Goal: Task Accomplishment & Management: Manage account settings

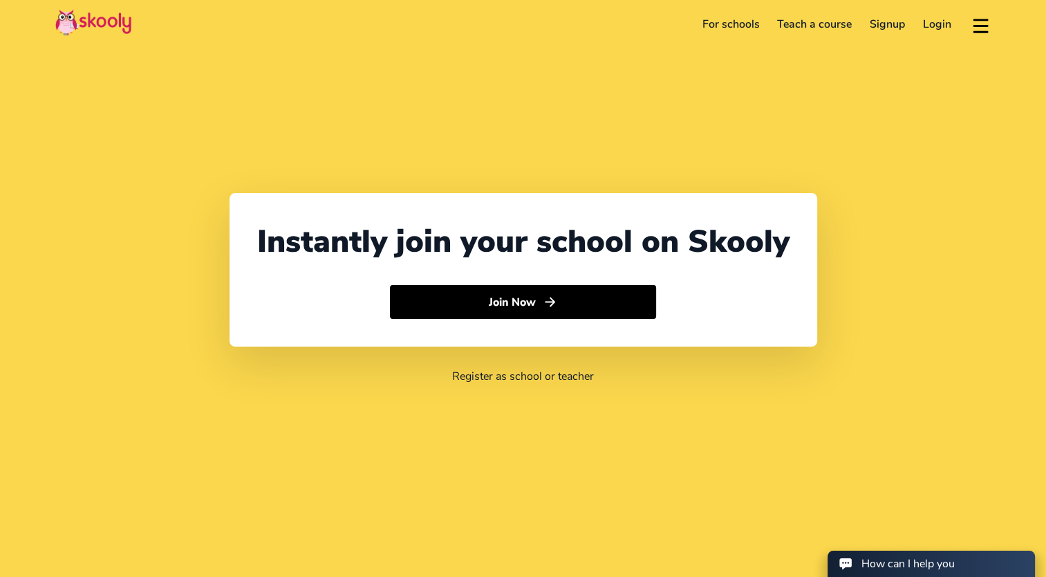
select select "60"
select select "[GEOGRAPHIC_DATA]"
select select "[GEOGRAPHIC_DATA]/Kuala_Lumpur"
click at [929, 24] on link "Login" at bounding box center [937, 24] width 46 height 22
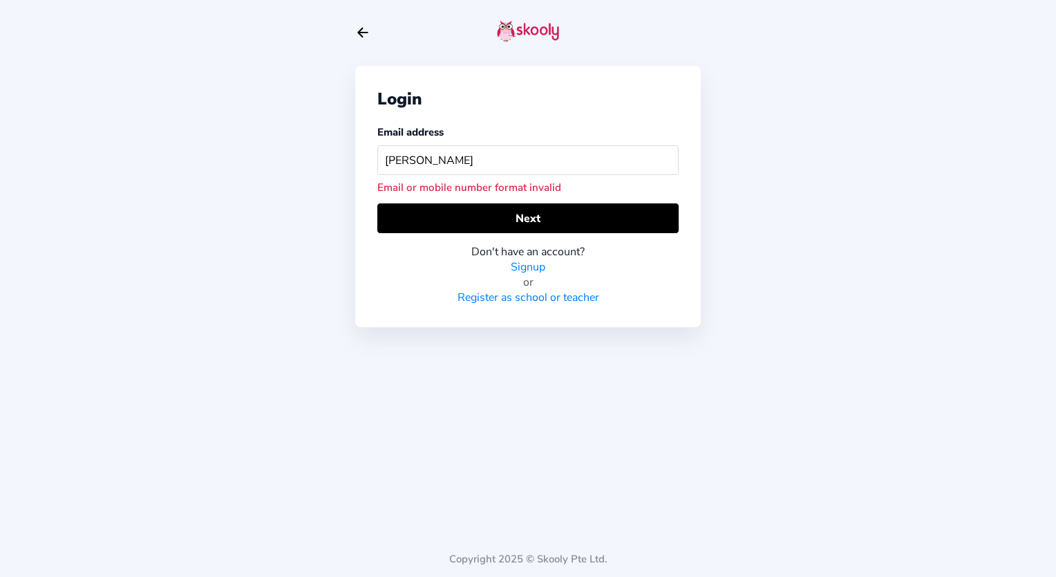
type input "[EMAIL_ADDRESS][DOMAIN_NAME]"
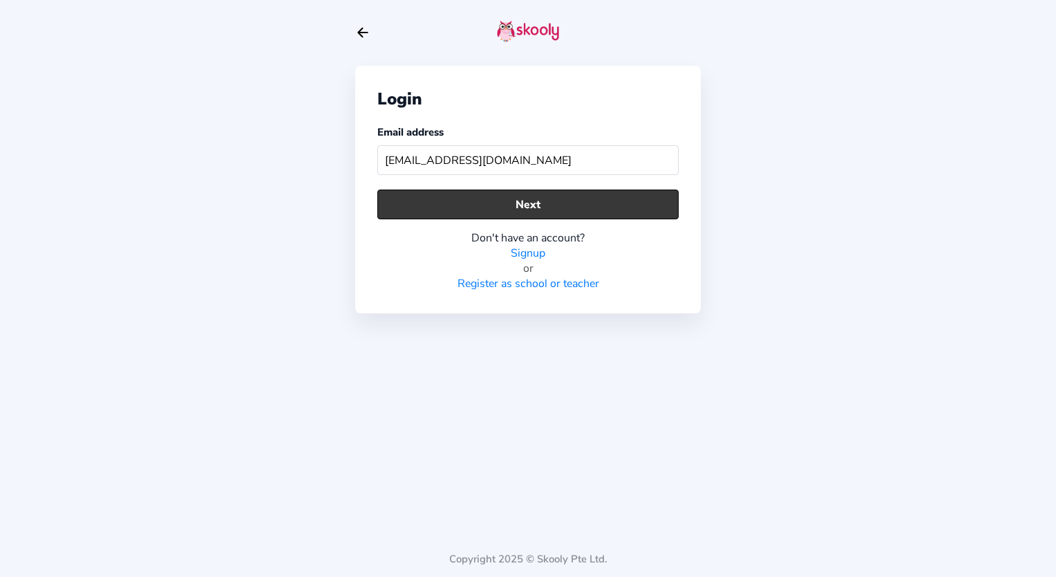
click at [574, 217] on button "Next" at bounding box center [527, 204] width 301 height 30
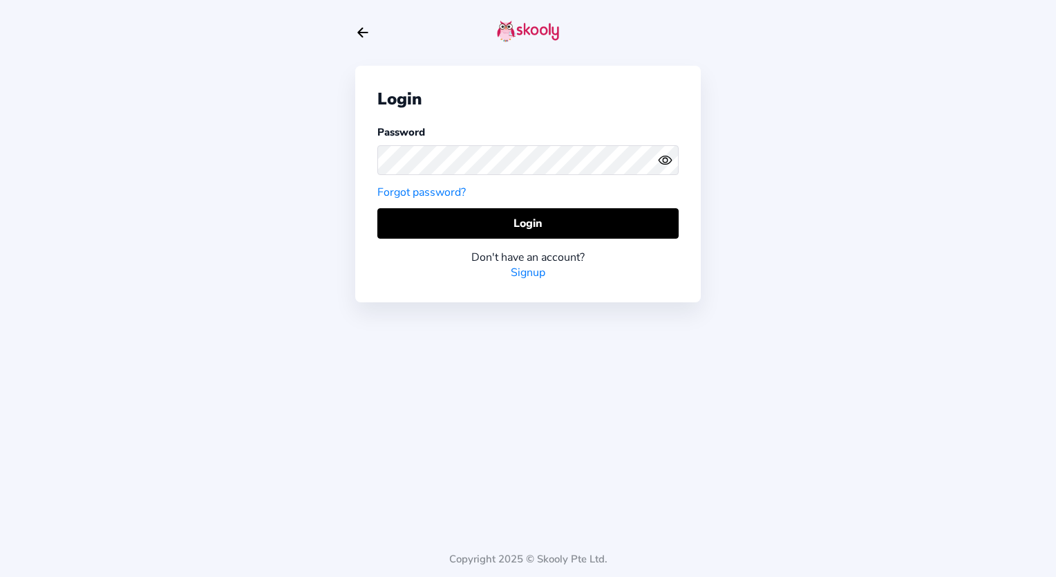
click at [669, 158] on icon "Eye" at bounding box center [665, 160] width 15 height 15
click at [353, 160] on div "Login Password Forgot password? Login Don't have an account? Signup Copyright 2…" at bounding box center [528, 288] width 1056 height 577
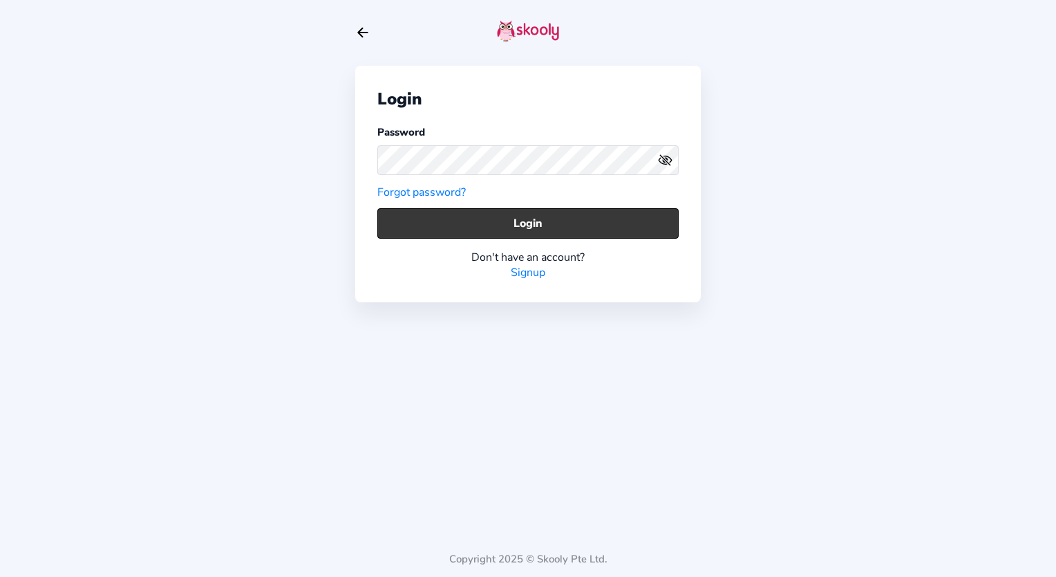
click at [518, 217] on button "Login" at bounding box center [527, 223] width 301 height 30
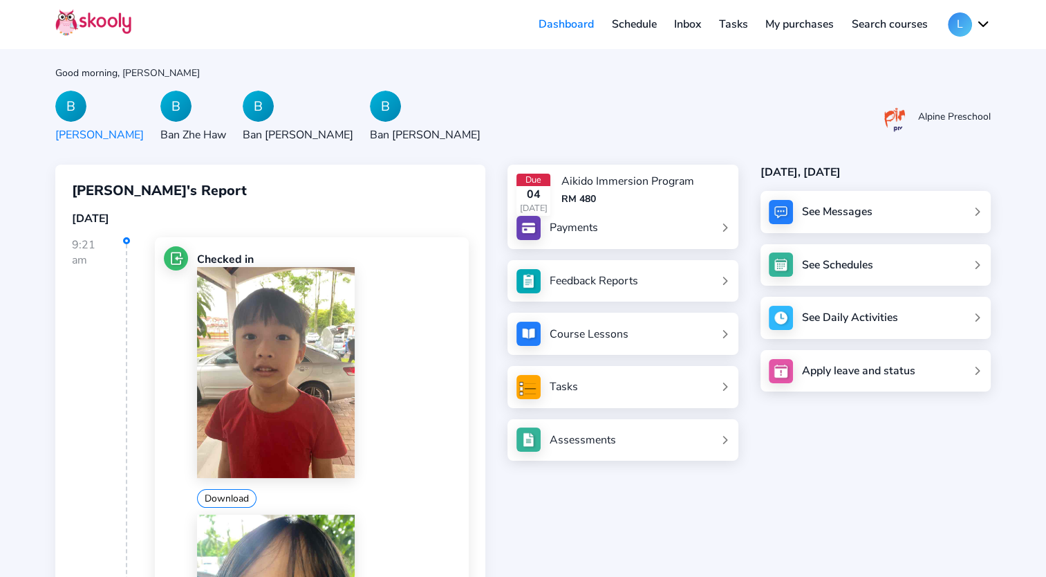
click at [716, 226] on link "Payments" at bounding box center [622, 228] width 213 height 24
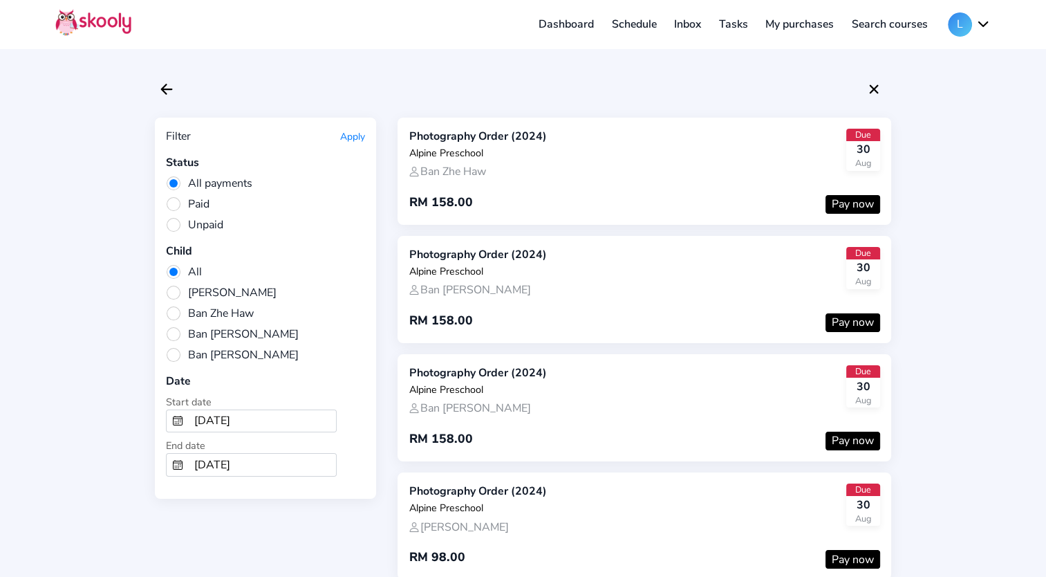
click at [857, 211] on button "Pay now" at bounding box center [852, 204] width 55 height 19
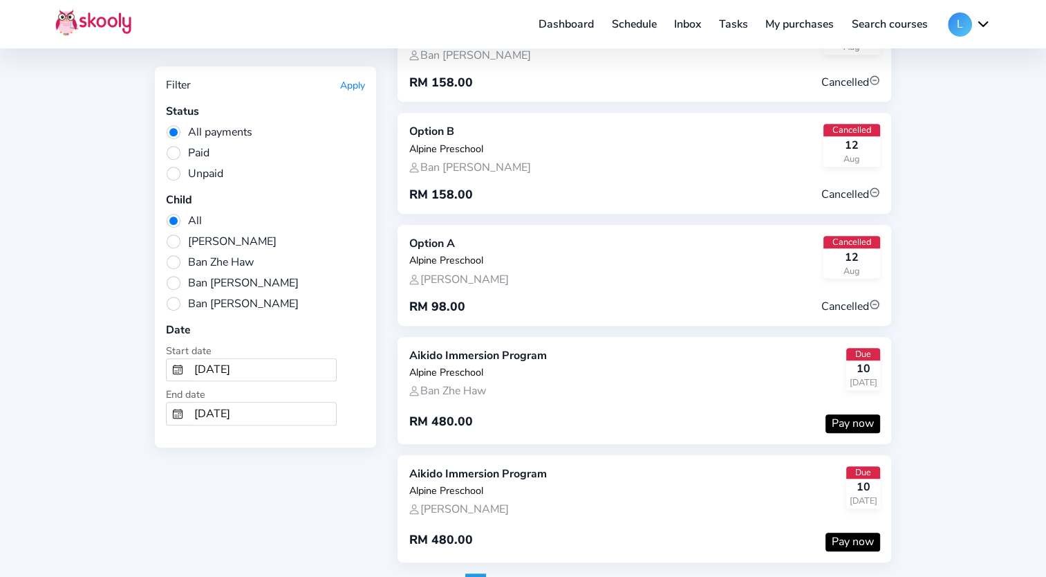
scroll to position [747, 0]
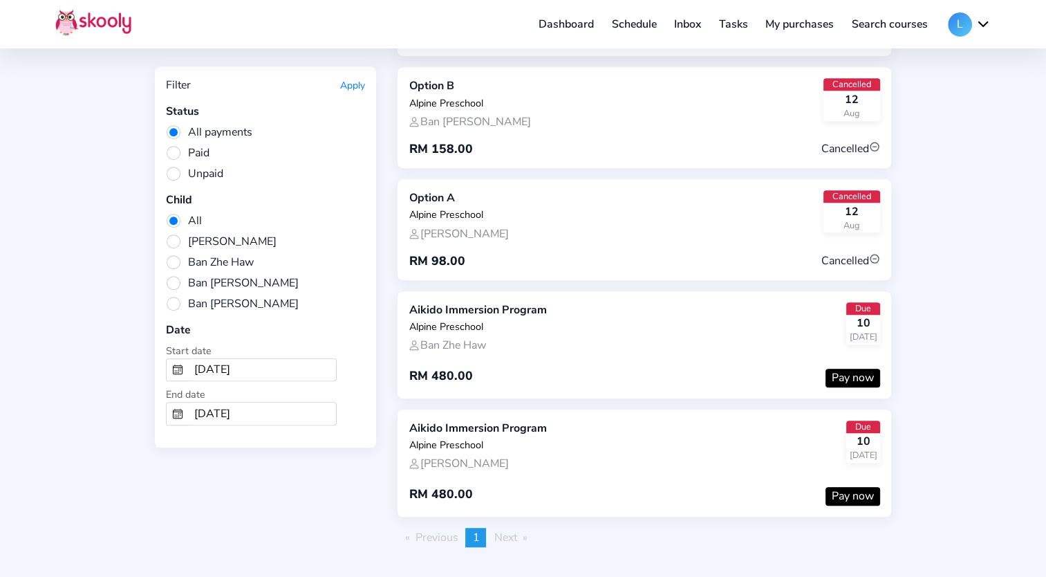
click at [515, 530] on span "Next page" at bounding box center [505, 537] width 23 height 15
click at [509, 530] on span "Next page" at bounding box center [505, 537] width 23 height 15
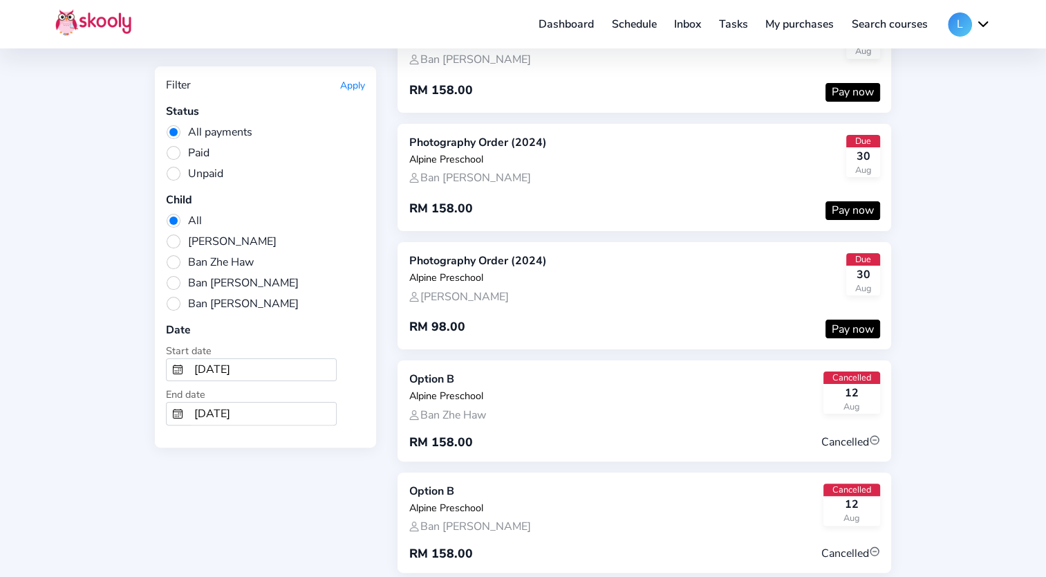
scroll to position [0, 0]
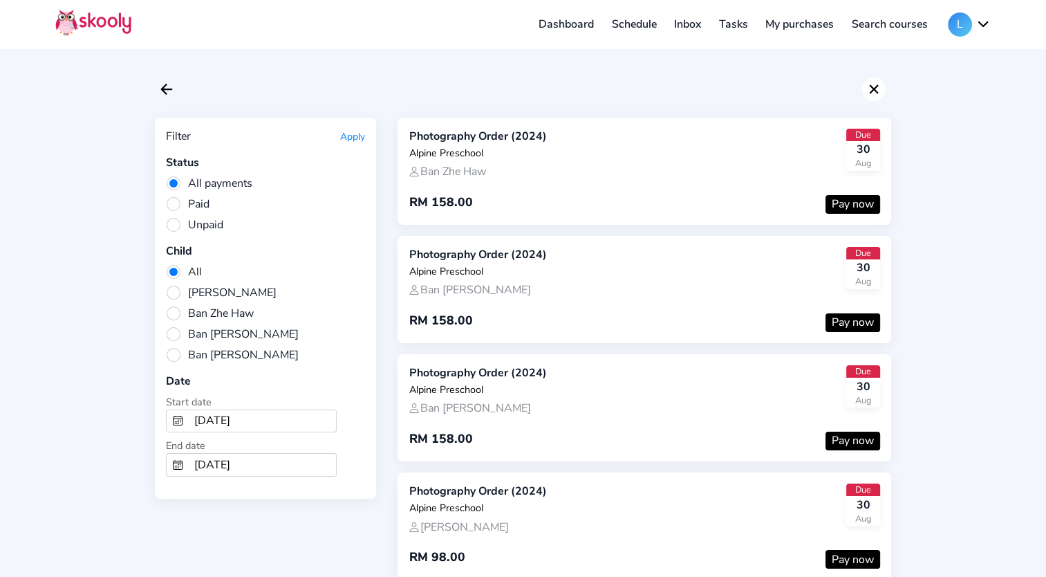
click at [871, 85] on icon "close" at bounding box center [874, 88] width 9 height 9
click at [171, 90] on icon "Arrow Back" at bounding box center [166, 89] width 17 height 17
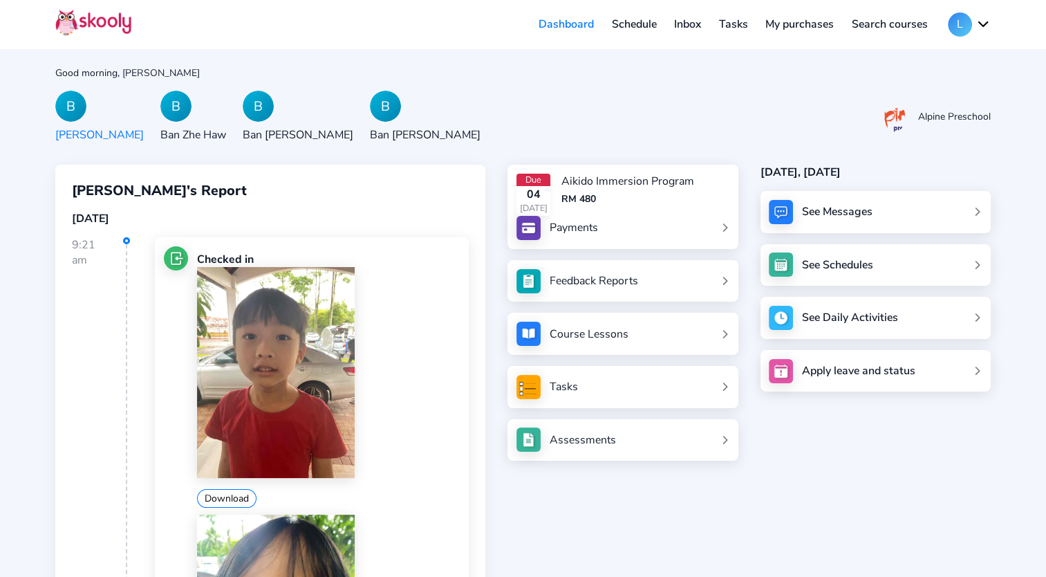
click at [160, 100] on div "B" at bounding box center [175, 106] width 31 height 31
click at [243, 113] on div "B" at bounding box center [258, 106] width 31 height 31
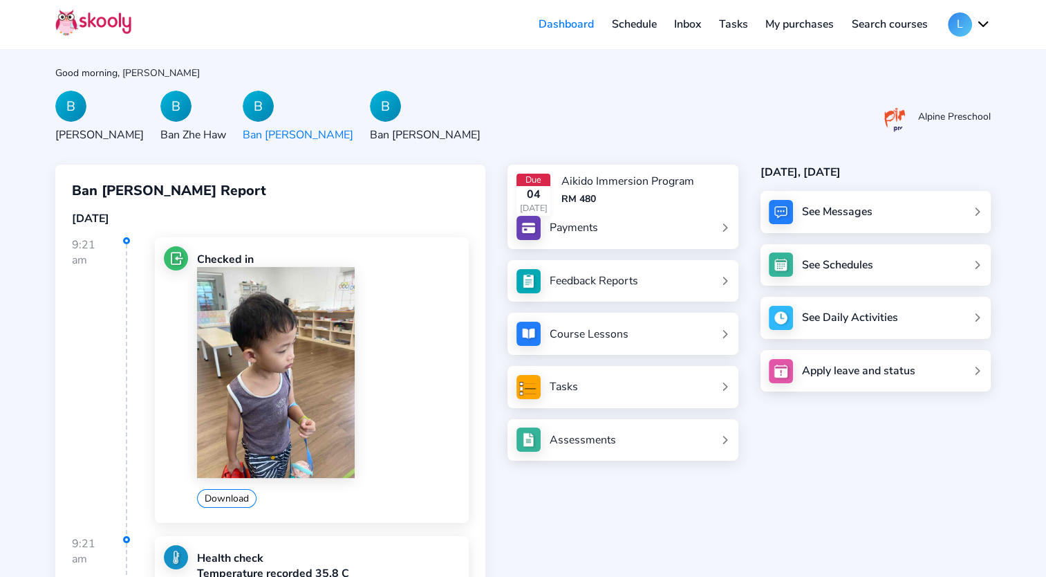
click at [370, 115] on div "B" at bounding box center [385, 106] width 31 height 31
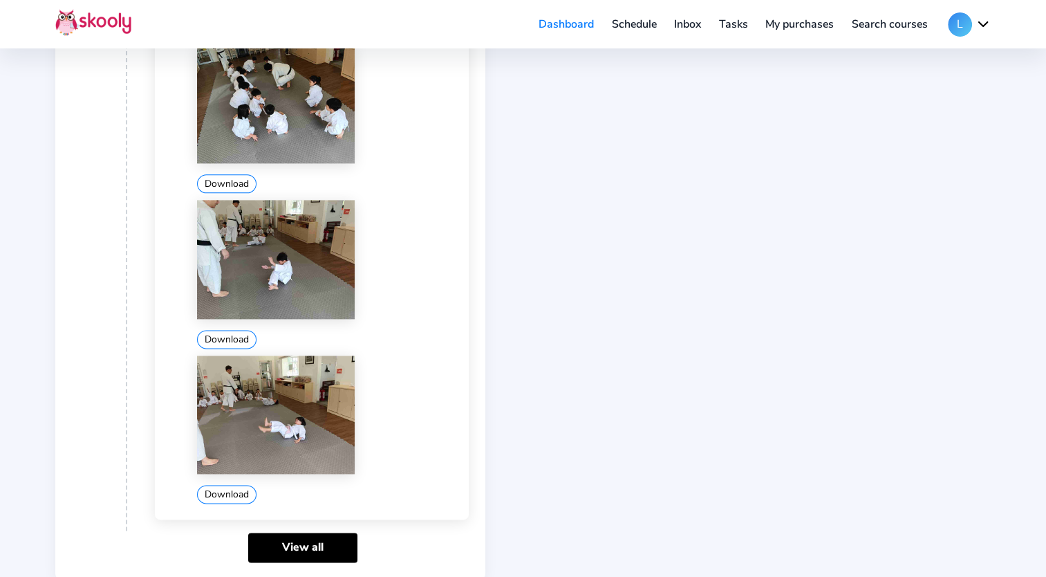
scroll to position [1767, 0]
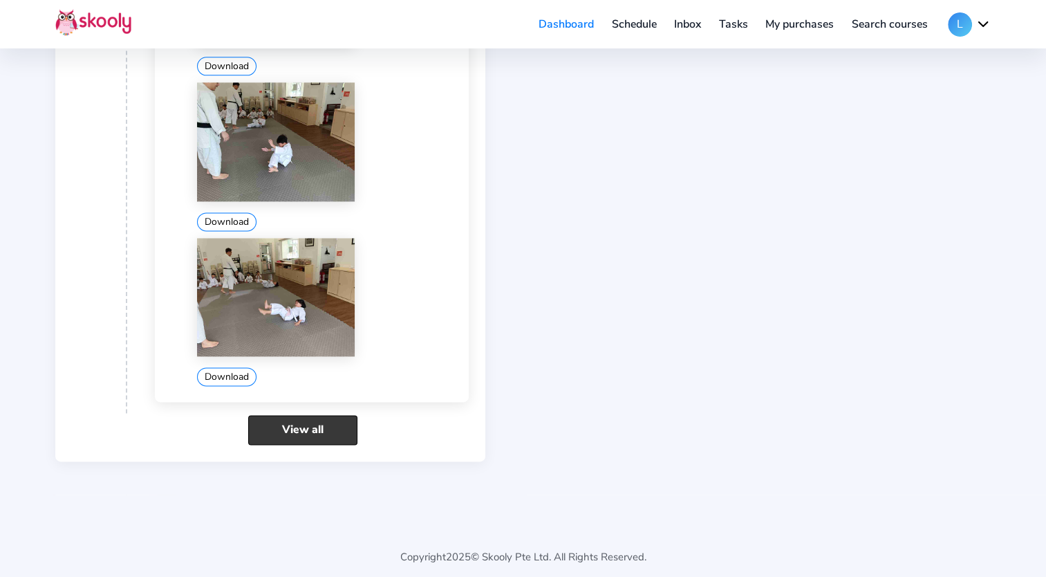
click at [317, 416] on link "View all" at bounding box center [302, 430] width 109 height 30
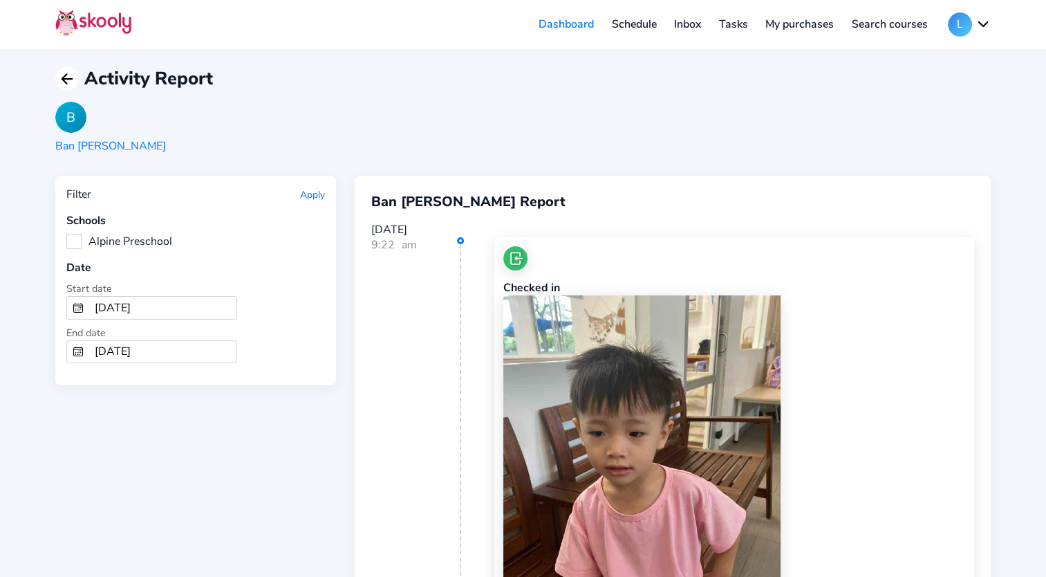
click at [62, 75] on icon "Arrow Back" at bounding box center [67, 79] width 17 height 17
